Goal: Task Accomplishment & Management: Complete application form

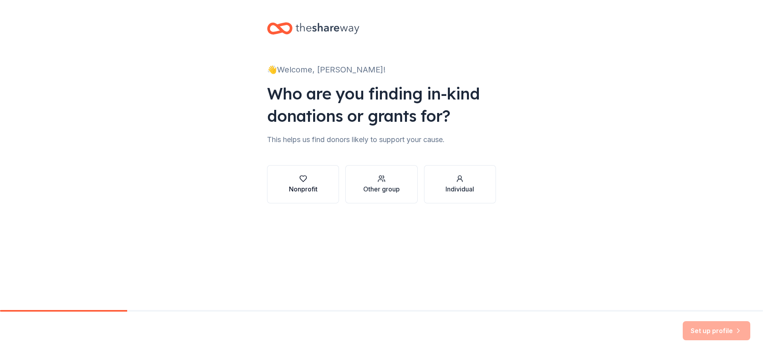
click at [306, 182] on icon "button" at bounding box center [303, 179] width 8 height 8
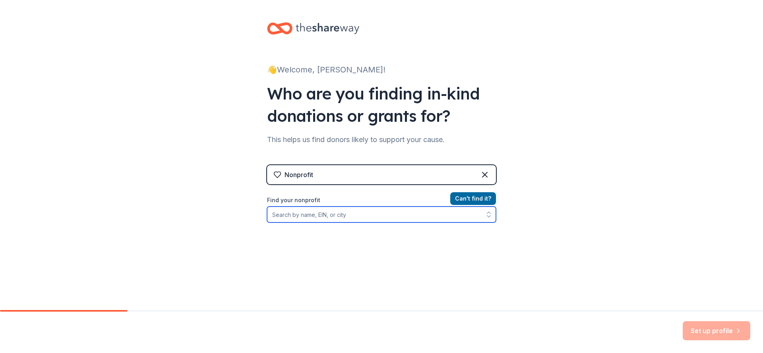
click at [347, 214] on input "Find your nonprofit" at bounding box center [381, 214] width 229 height 16
type input "[PERSON_NAME] Parent"
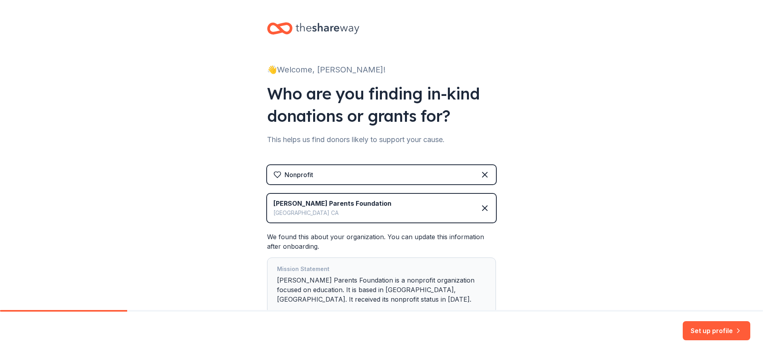
scroll to position [58, 0]
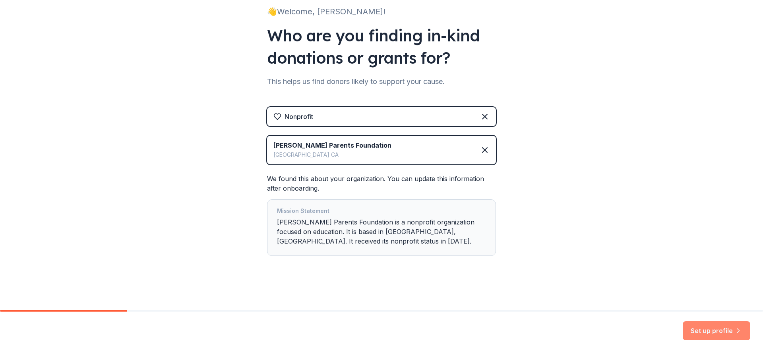
click at [709, 326] on button "Set up profile" at bounding box center [717, 330] width 68 height 19
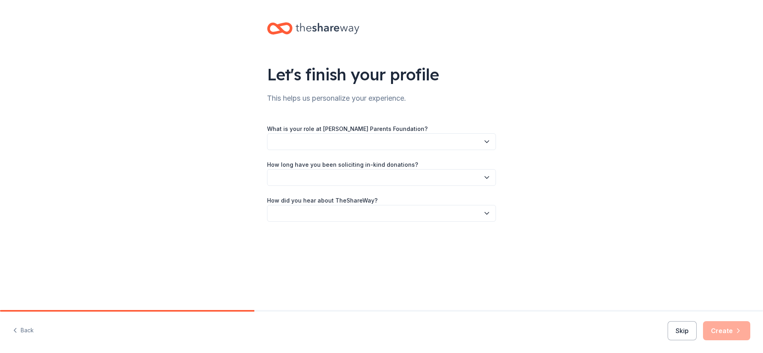
click at [487, 141] on icon "button" at bounding box center [487, 142] width 8 height 8
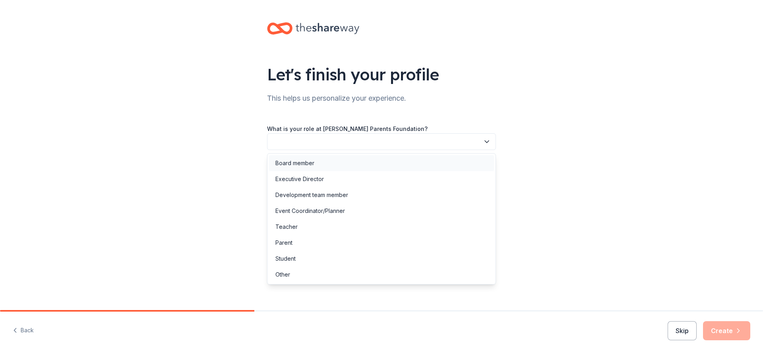
click at [315, 163] on div "Board member" at bounding box center [381, 163] width 225 height 16
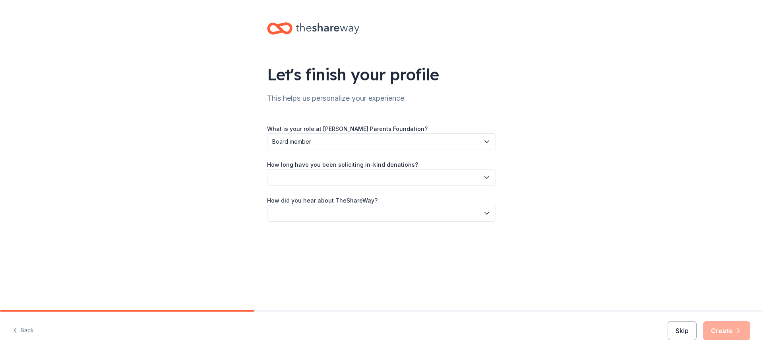
click at [347, 180] on button "button" at bounding box center [381, 177] width 229 height 17
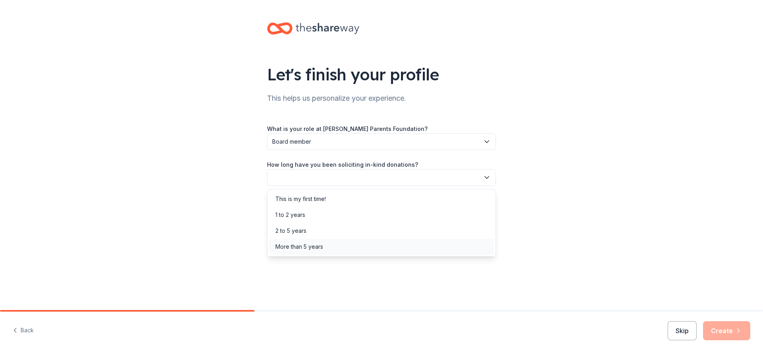
click at [322, 245] on div "More than 5 years" at bounding box center [300, 247] width 48 height 10
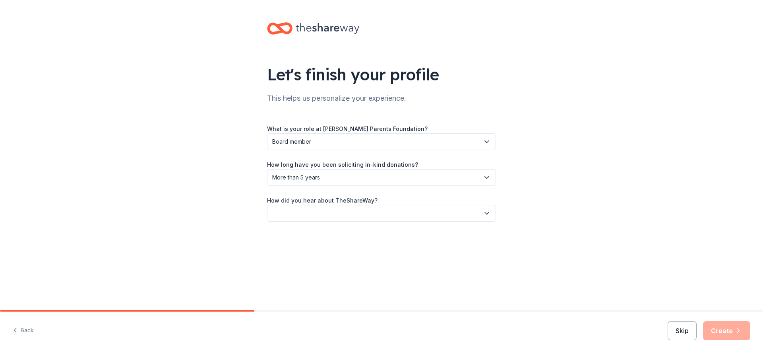
click at [338, 215] on button "button" at bounding box center [381, 213] width 229 height 17
click at [313, 250] on div "Online search" at bounding box center [381, 251] width 225 height 16
click at [719, 329] on button "Create" at bounding box center [726, 330] width 47 height 19
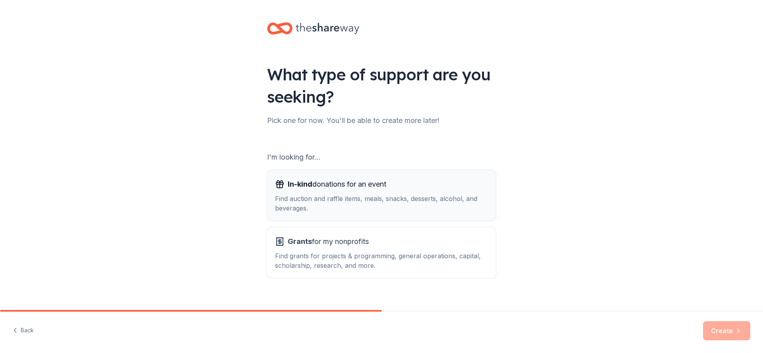
click at [341, 194] on div "Find auction and raffle items, meals, snacks, desserts, alcohol, and beverages." at bounding box center [381, 203] width 213 height 19
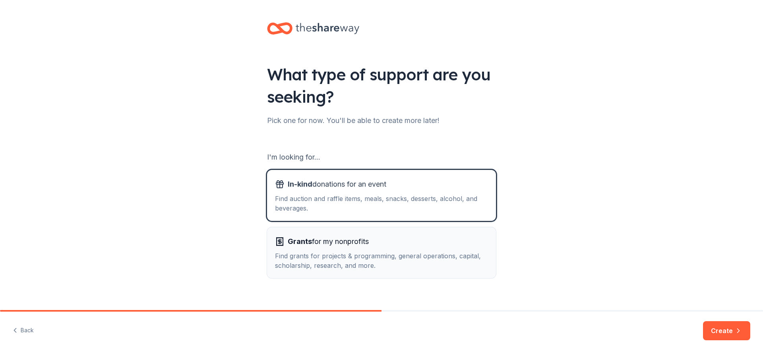
click at [335, 256] on div "Find grants for projects & programming, general operations, capital, scholarshi…" at bounding box center [381, 260] width 213 height 19
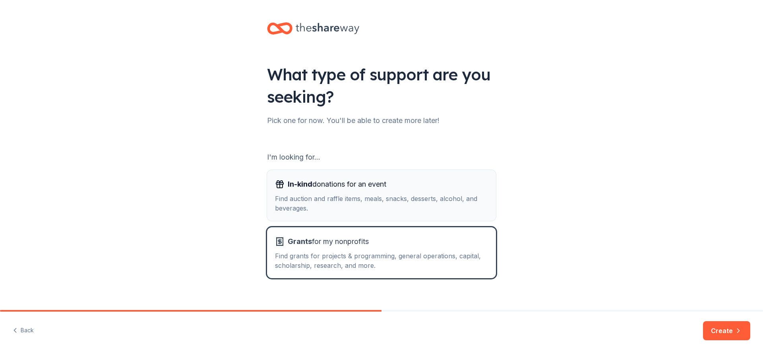
click at [346, 199] on div "Find auction and raffle items, meals, snacks, desserts, alcohol, and beverages." at bounding box center [381, 203] width 213 height 19
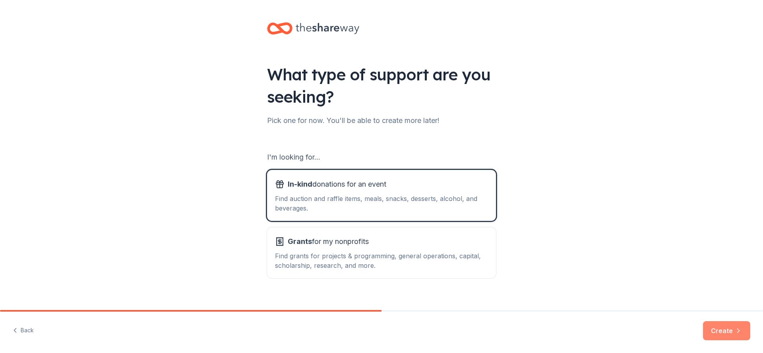
click at [722, 328] on button "Create" at bounding box center [726, 330] width 47 height 19
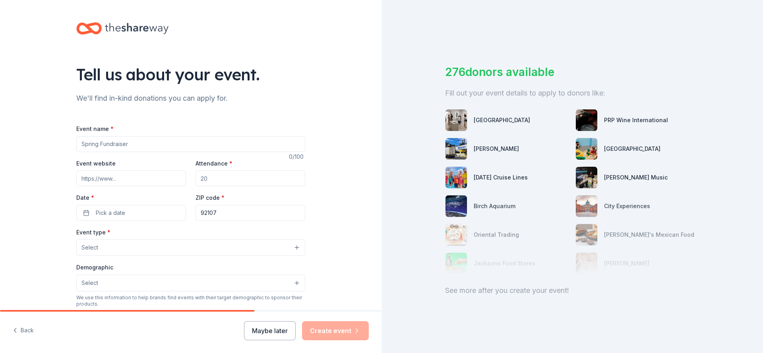
click at [119, 146] on input "Event name *" at bounding box center [190, 144] width 229 height 16
type input "Gulls Gala of Giving"
click at [209, 178] on input "Attendance *" at bounding box center [251, 178] width 110 height 16
type input "200"
click at [104, 210] on span "Pick a date" at bounding box center [110, 213] width 29 height 10
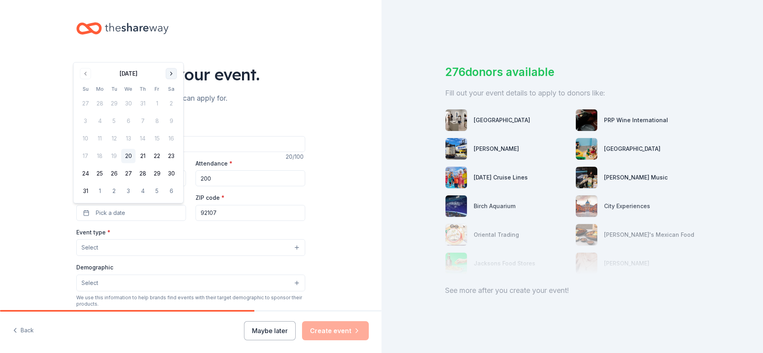
click at [173, 73] on button "Go to next month" at bounding box center [171, 73] width 11 height 11
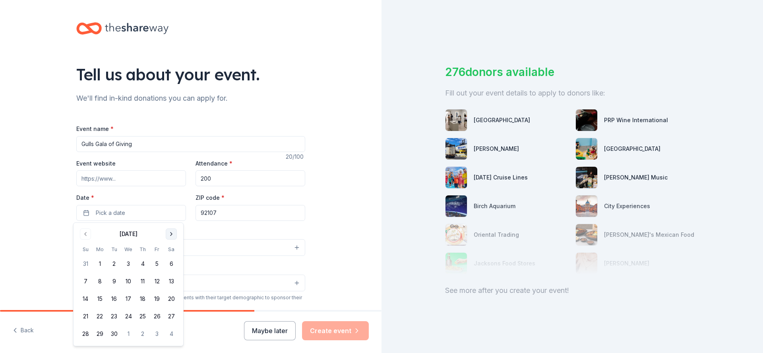
click at [173, 73] on body "Tell us about your event. We'll find in-kind donations you can apply for. Event…" at bounding box center [381, 176] width 763 height 353
click at [173, 73] on div "Tell us about your event." at bounding box center [190, 74] width 229 height 22
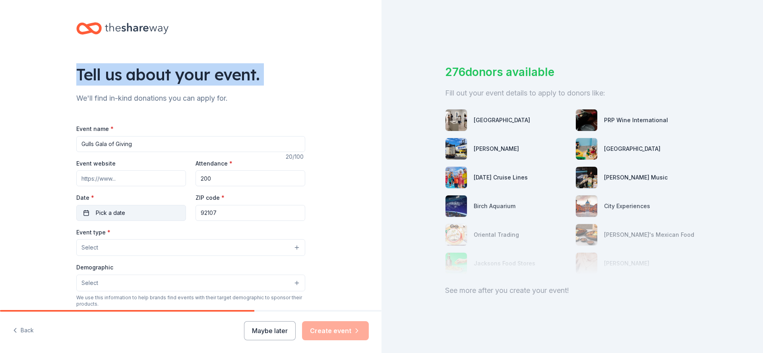
click at [111, 214] on span "Pick a date" at bounding box center [110, 213] width 29 height 10
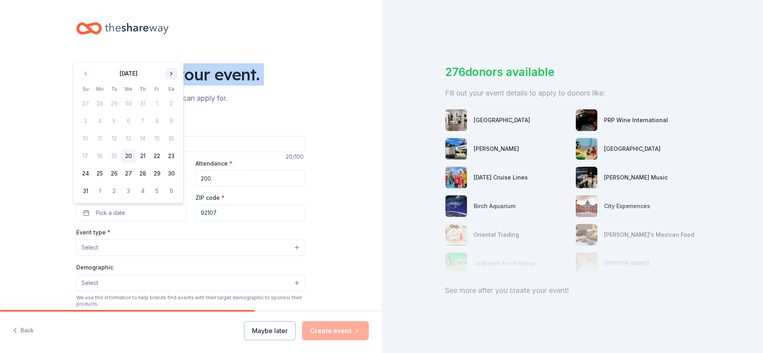
click at [171, 76] on button "Go to next month" at bounding box center [171, 73] width 11 height 11
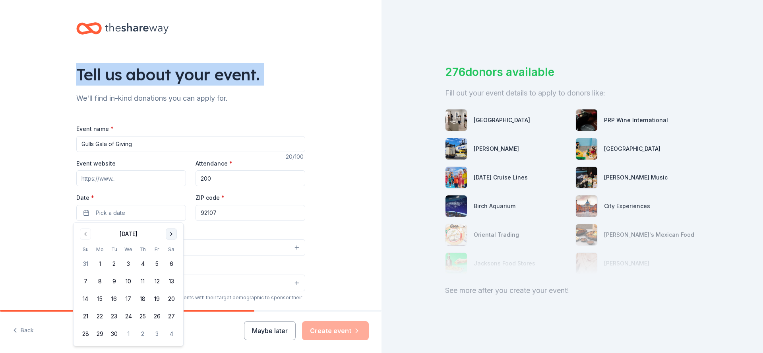
click at [172, 233] on button "Go to next month" at bounding box center [171, 233] width 11 height 11
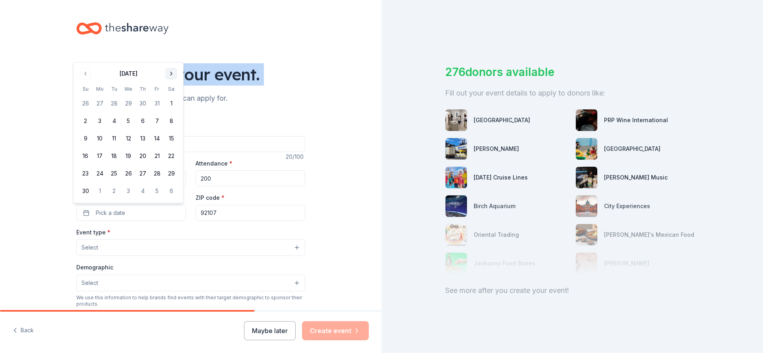
click at [172, 233] on div "Event type * Select" at bounding box center [190, 241] width 229 height 29
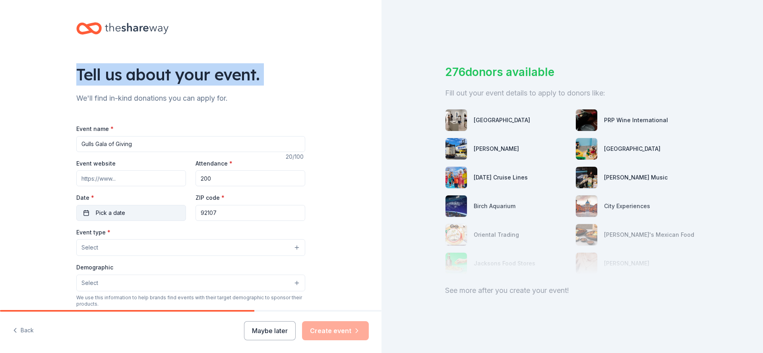
click at [131, 210] on button "Pick a date" at bounding box center [131, 213] width 110 height 16
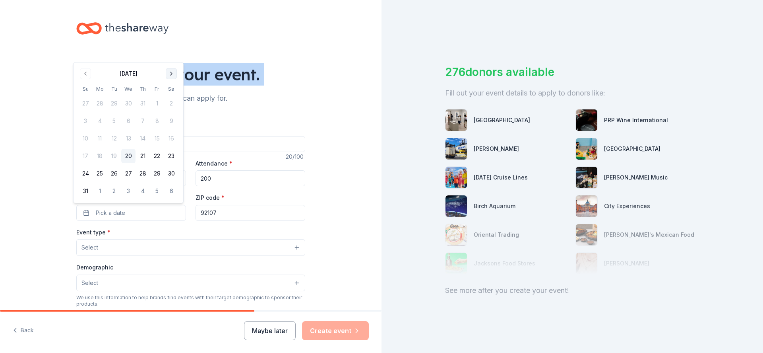
click at [169, 74] on button "Go to next month" at bounding box center [171, 73] width 11 height 11
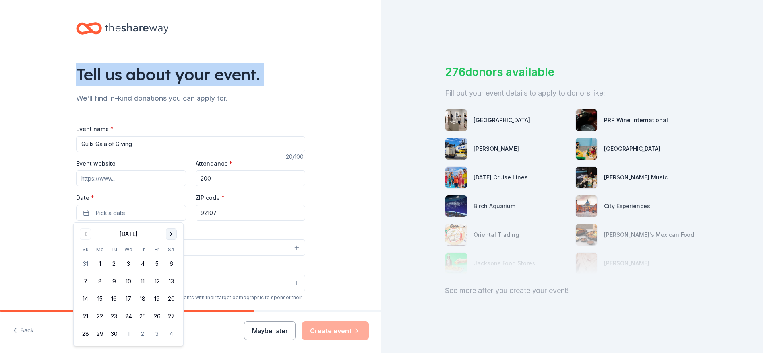
click at [171, 235] on button "Go to next month" at bounding box center [171, 233] width 11 height 11
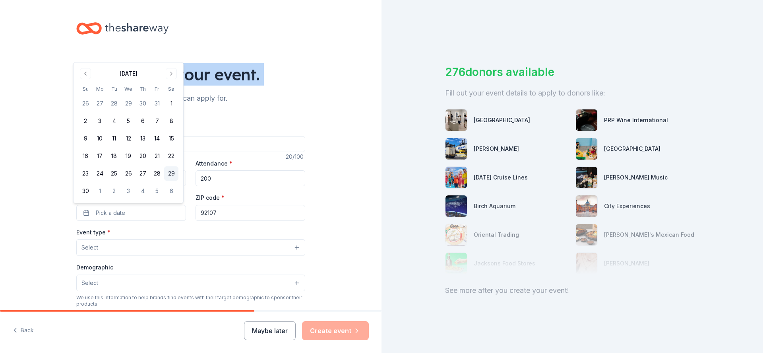
click at [167, 173] on button "29" at bounding box center [171, 173] width 14 height 14
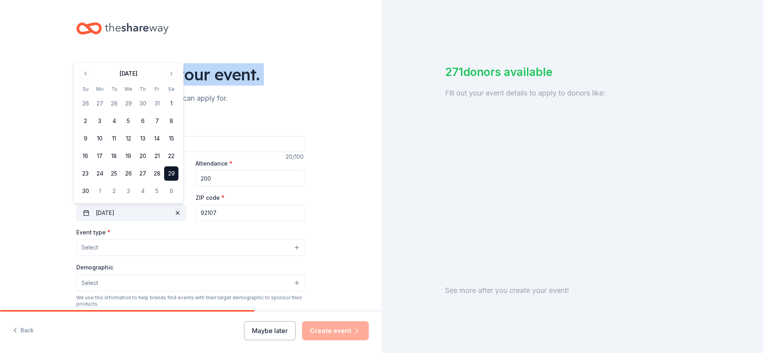
click at [118, 213] on button "[DATE]" at bounding box center [131, 213] width 110 height 16
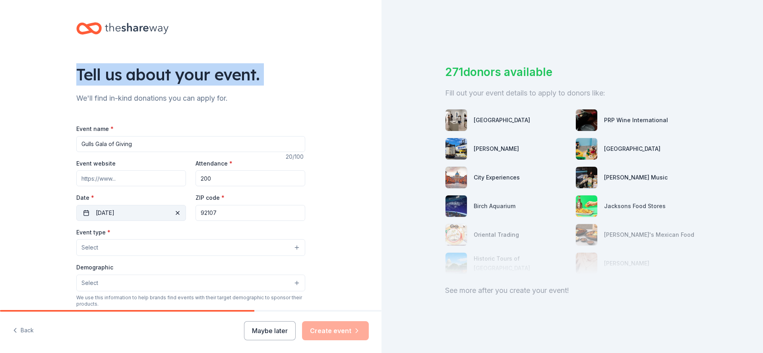
click at [118, 213] on button "[DATE]" at bounding box center [131, 213] width 110 height 16
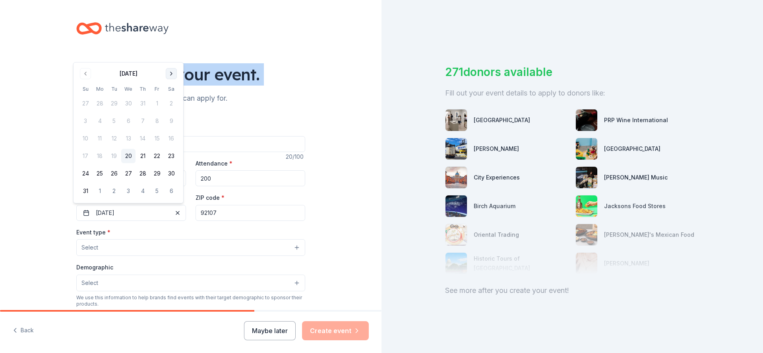
click at [167, 76] on button "Go to next month" at bounding box center [171, 73] width 11 height 11
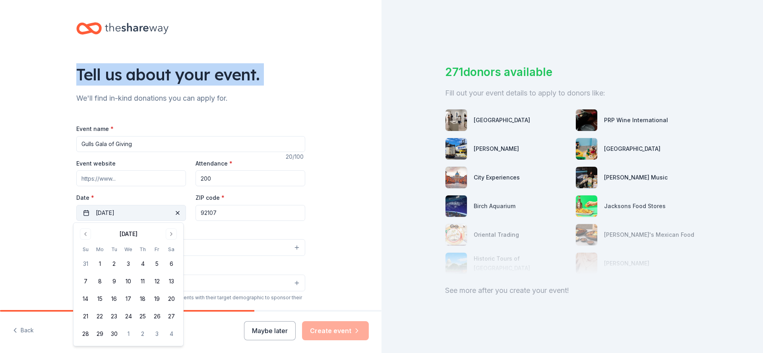
click at [124, 211] on button "[DATE]" at bounding box center [131, 213] width 110 height 16
click at [112, 210] on button "[DATE]" at bounding box center [131, 213] width 110 height 16
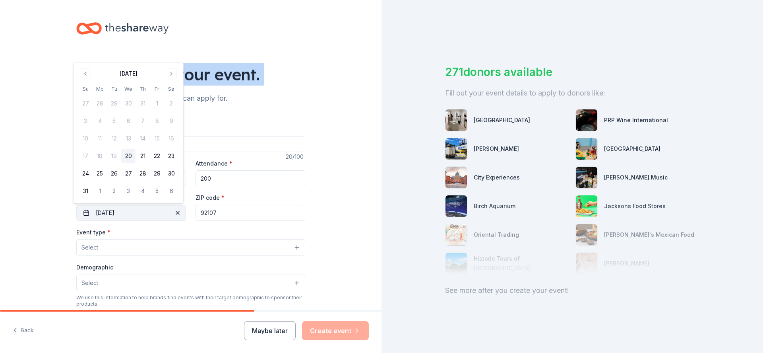
click at [112, 210] on button "[DATE]" at bounding box center [131, 213] width 110 height 16
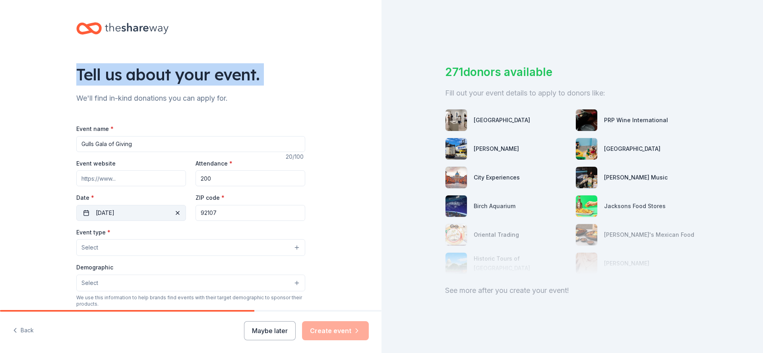
click at [108, 214] on button "[DATE]" at bounding box center [131, 213] width 110 height 16
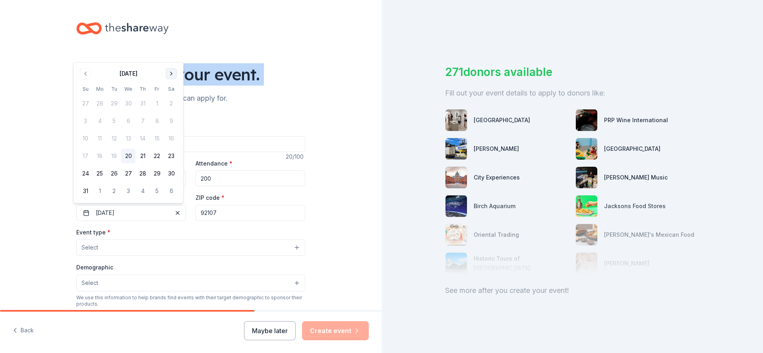
click at [169, 74] on button "Go to next month" at bounding box center [171, 73] width 11 height 11
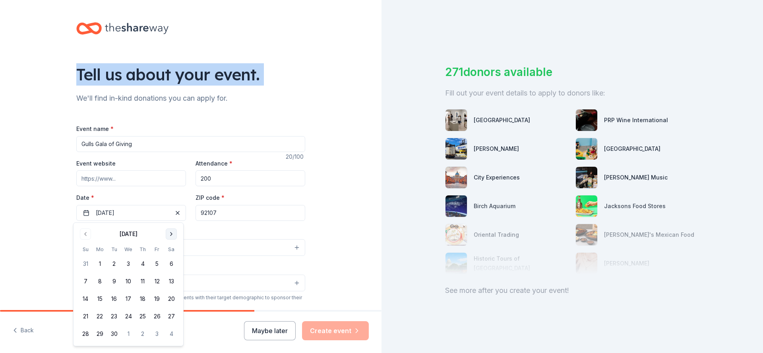
click at [170, 235] on button "Go to next month" at bounding box center [171, 233] width 11 height 11
click at [172, 233] on button "Go to next month" at bounding box center [171, 233] width 11 height 11
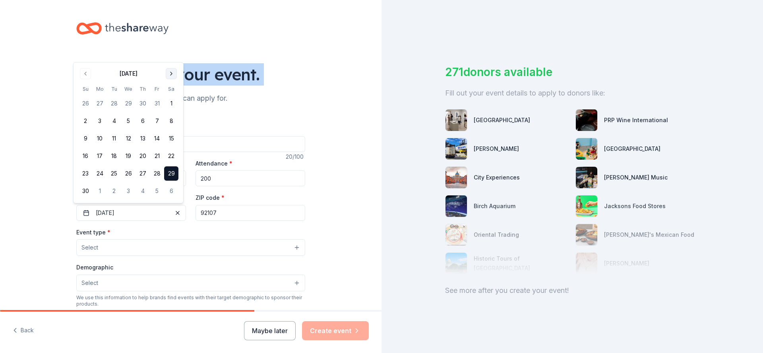
click at [171, 73] on button "Go to next month" at bounding box center [171, 73] width 11 height 11
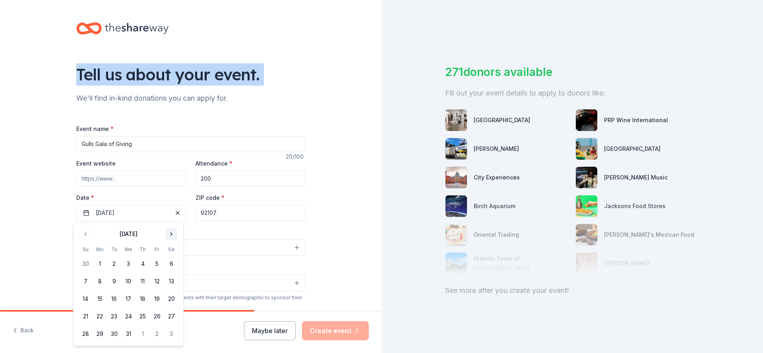
click at [170, 234] on button "Go to next month" at bounding box center [171, 233] width 11 height 11
click at [173, 297] on button "21" at bounding box center [171, 298] width 14 height 14
click at [211, 231] on div "Event type * Select" at bounding box center [190, 241] width 229 height 29
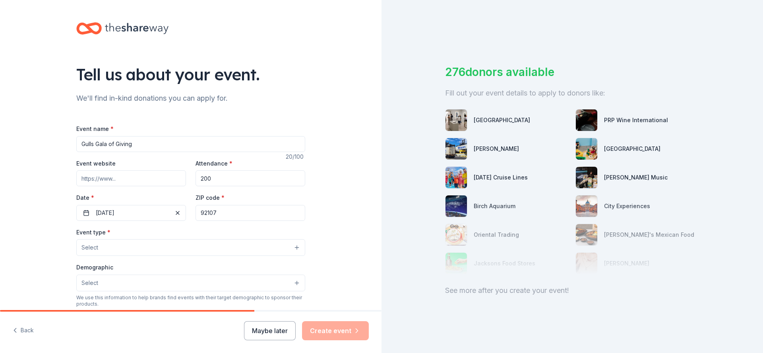
click at [124, 246] on button "Select" at bounding box center [190, 247] width 229 height 17
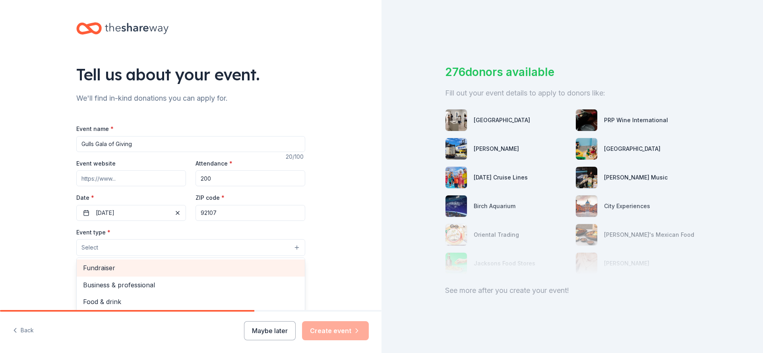
click at [107, 269] on span "Fundraiser" at bounding box center [190, 267] width 215 height 10
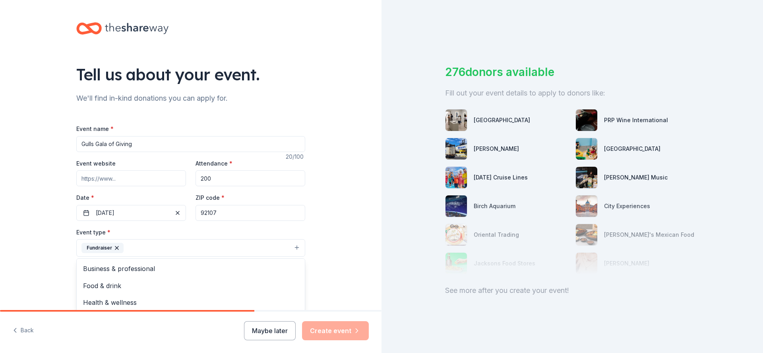
click at [341, 241] on div "Tell us about your event. We'll find in-kind donations you can apply for. Event…" at bounding box center [191, 265] width 382 height 530
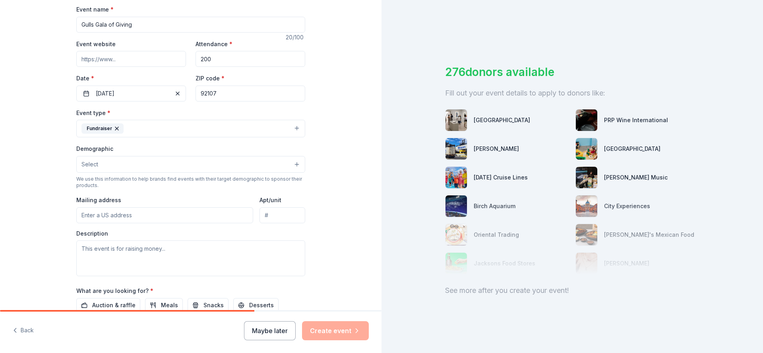
click at [292, 164] on button "Select" at bounding box center [190, 164] width 229 height 17
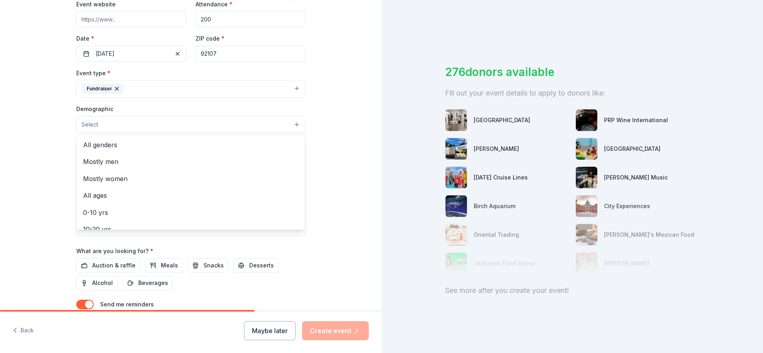
scroll to position [80, 0]
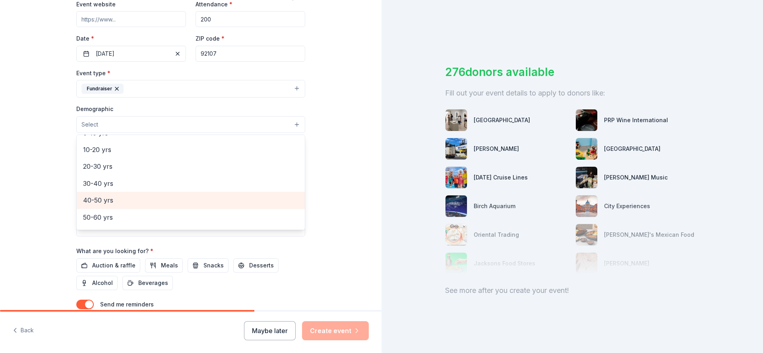
click at [176, 196] on span "40-50 yrs" at bounding box center [190, 200] width 215 height 10
click at [323, 188] on div "Tell us about your event. We'll find in-kind donations you can apply for. Event…" at bounding box center [191, 106] width 382 height 531
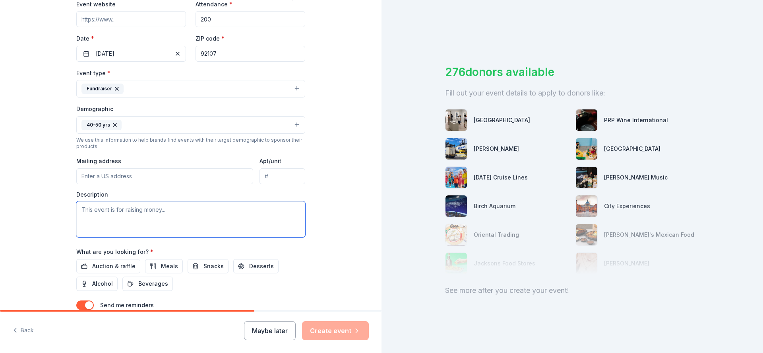
click at [162, 212] on textarea at bounding box center [190, 219] width 229 height 36
click at [167, 209] on textarea at bounding box center [190, 219] width 229 height 36
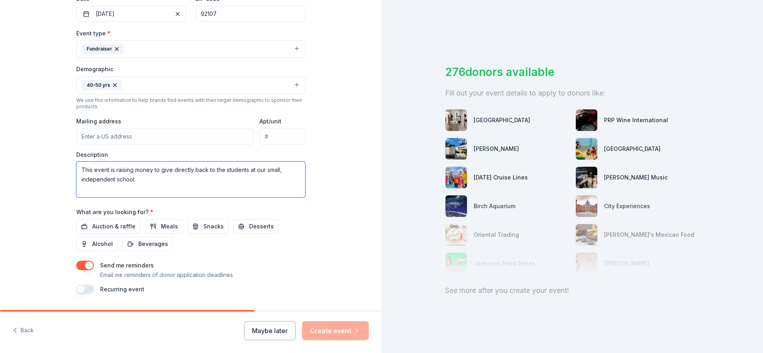
scroll to position [221, 0]
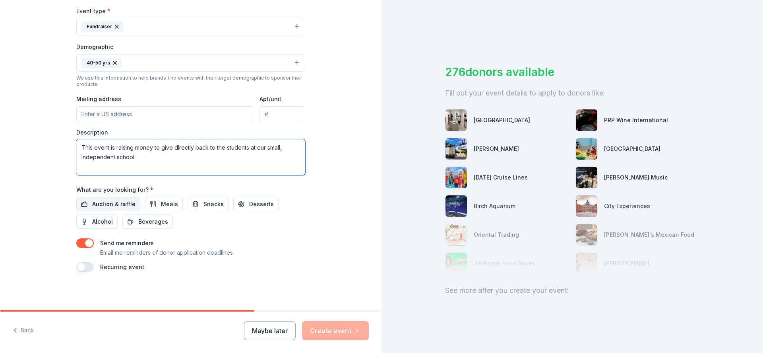
type textarea "This event is raising money to give directly back to the students at our small,…"
click at [107, 202] on span "Auction & raffle" at bounding box center [113, 204] width 43 height 10
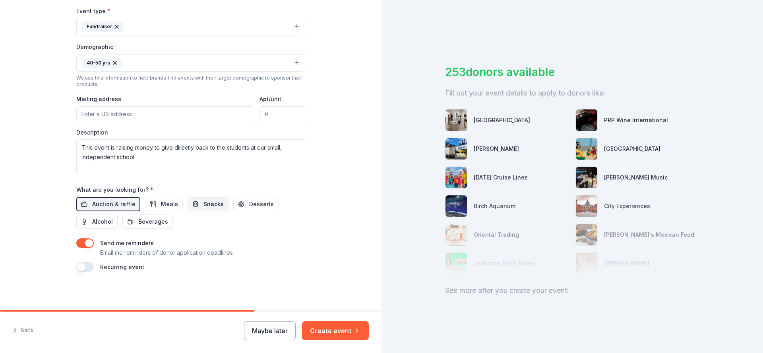
click at [204, 202] on span "Snacks" at bounding box center [214, 204] width 20 height 10
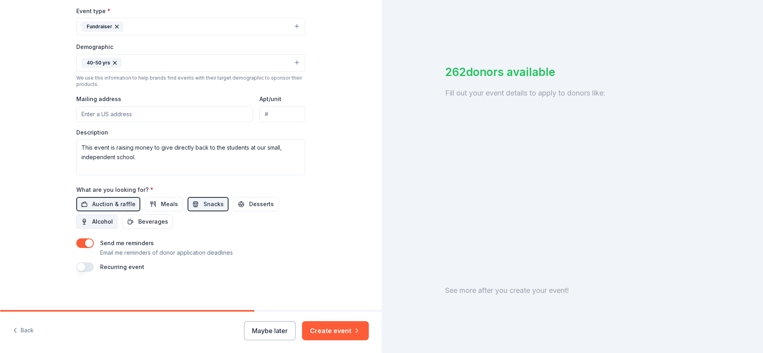
click at [110, 220] on button "Alcohol" at bounding box center [96, 221] width 41 height 14
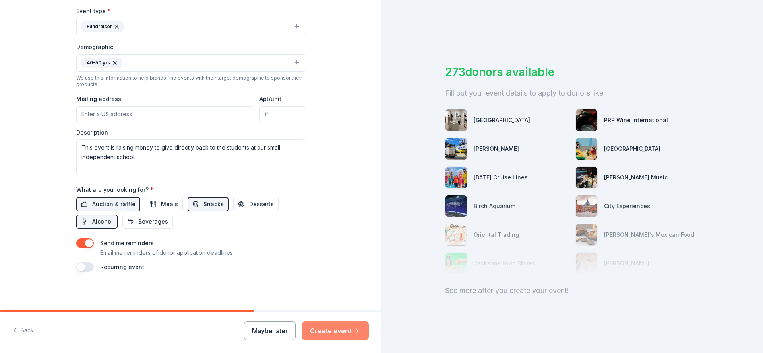
click at [337, 330] on button "Create event" at bounding box center [335, 330] width 67 height 19
